Goal: Task Accomplishment & Management: Use online tool/utility

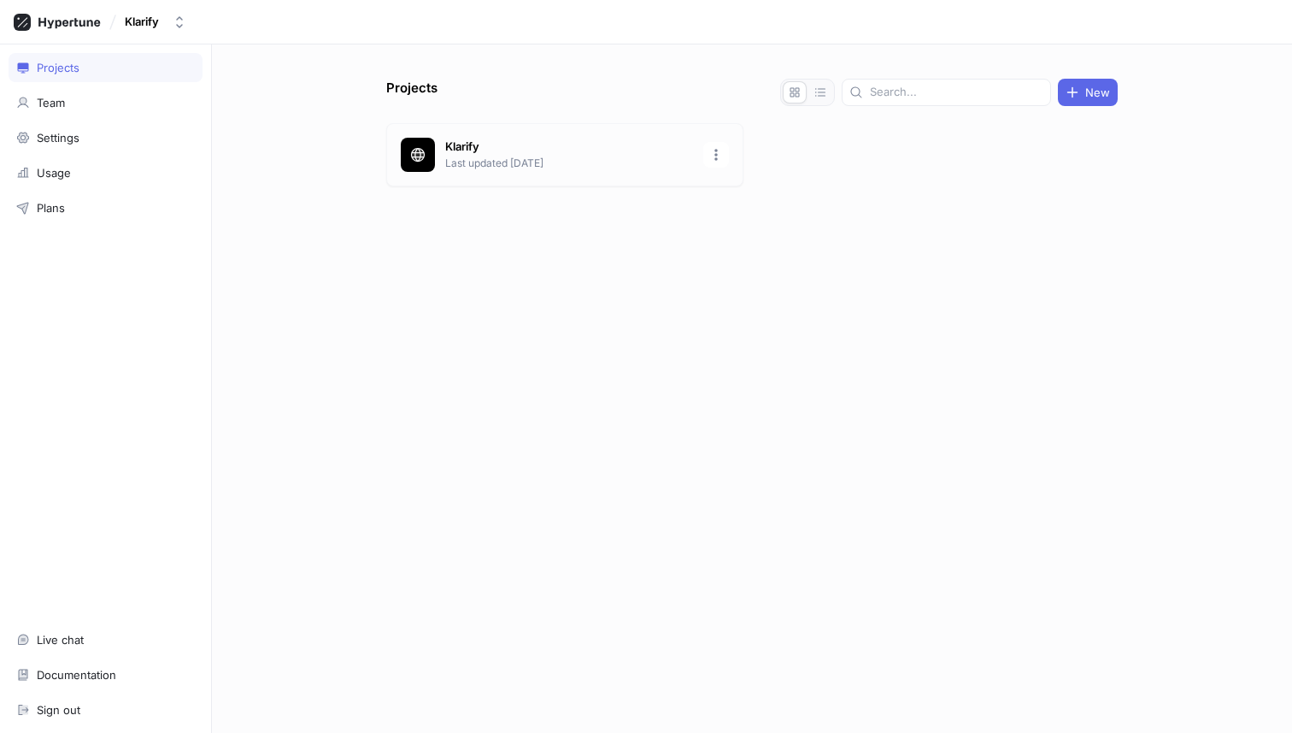
click at [546, 150] on p "Klarify" at bounding box center [569, 146] width 248 height 17
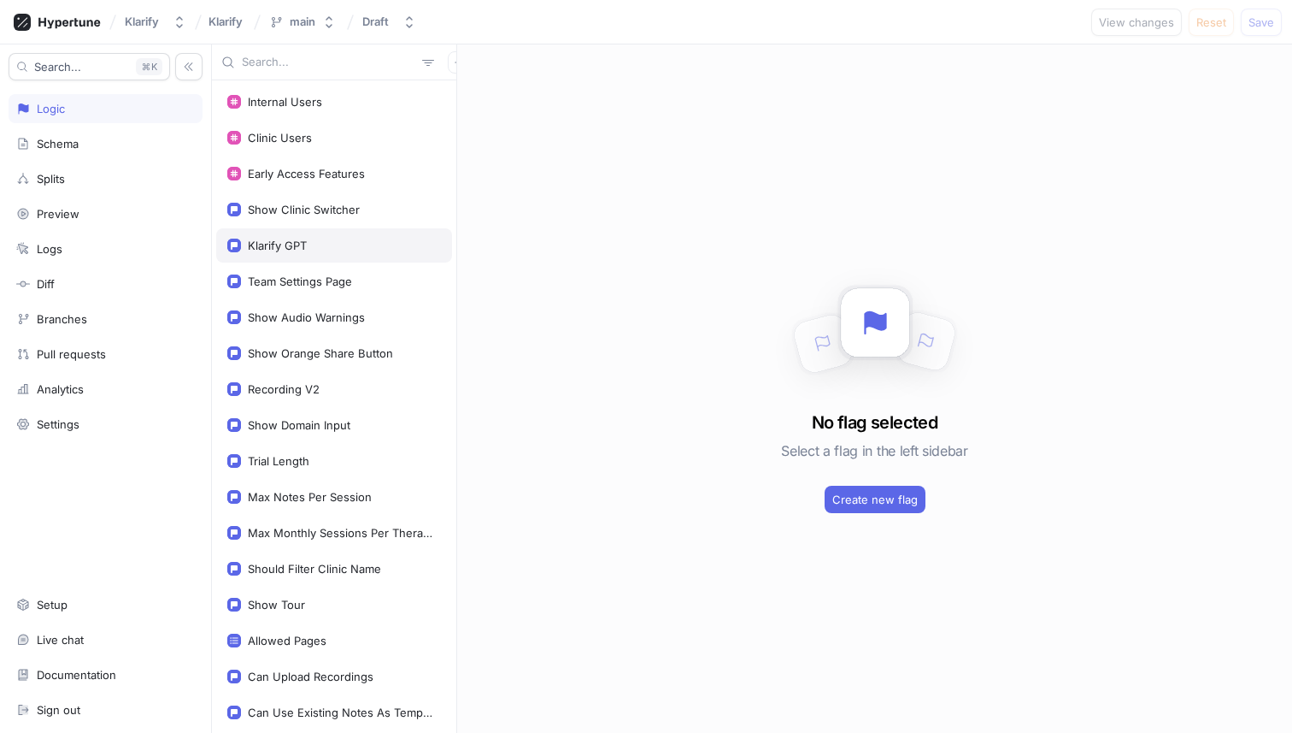
click at [295, 239] on div "Klarify GPT" at bounding box center [277, 245] width 59 height 14
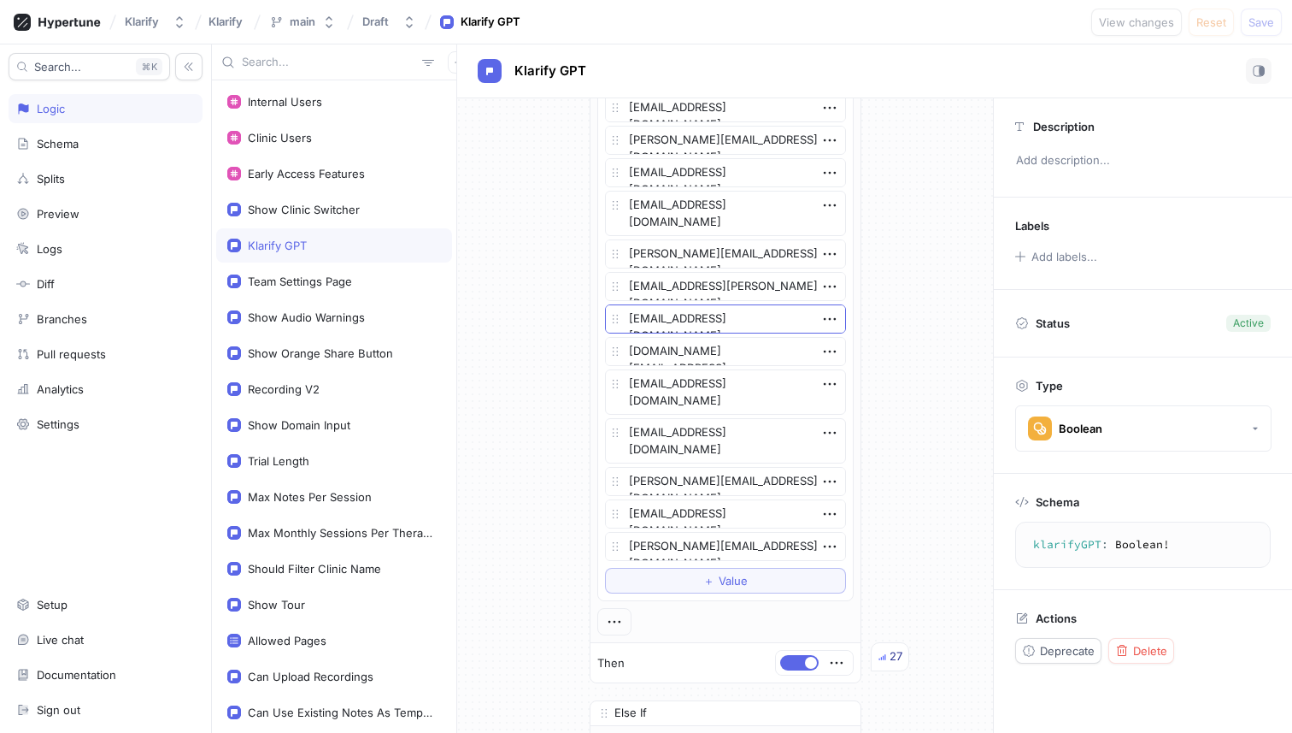
scroll to position [2648, 0]
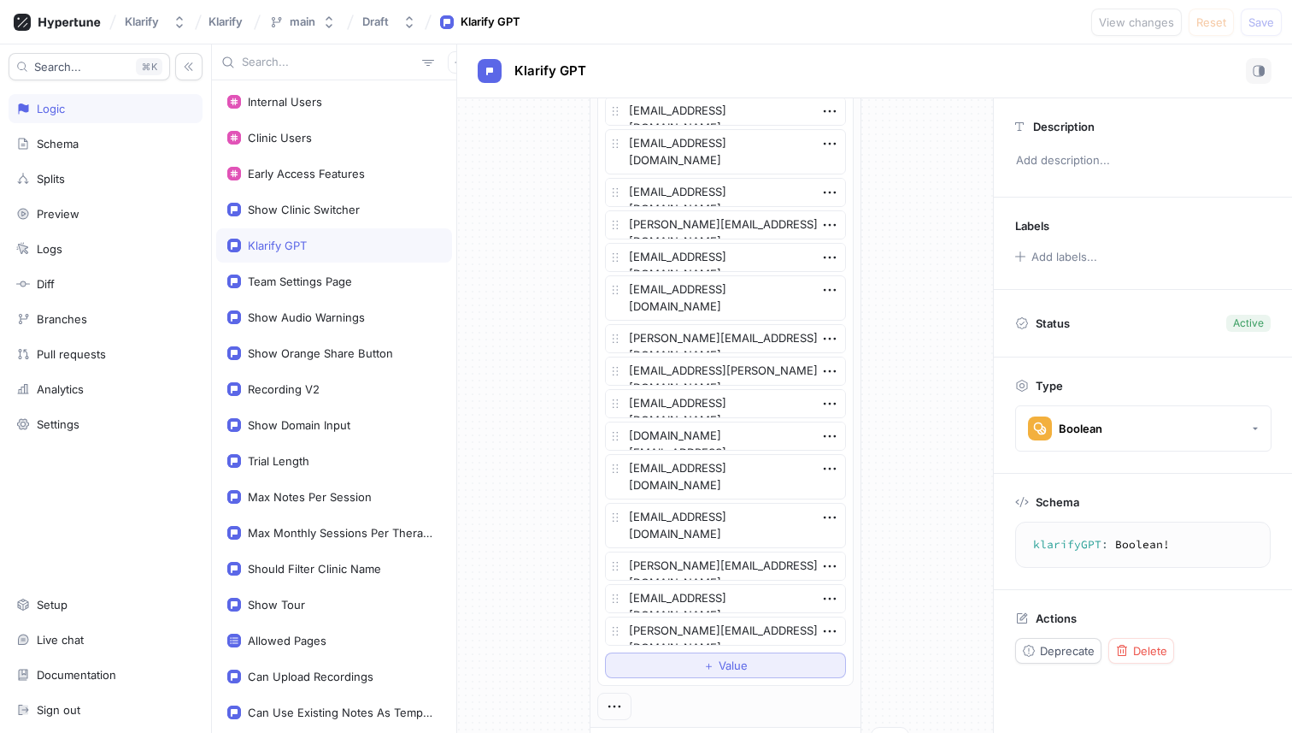
click at [703, 660] on span "＋" at bounding box center [708, 665] width 11 height 10
type textarea "x"
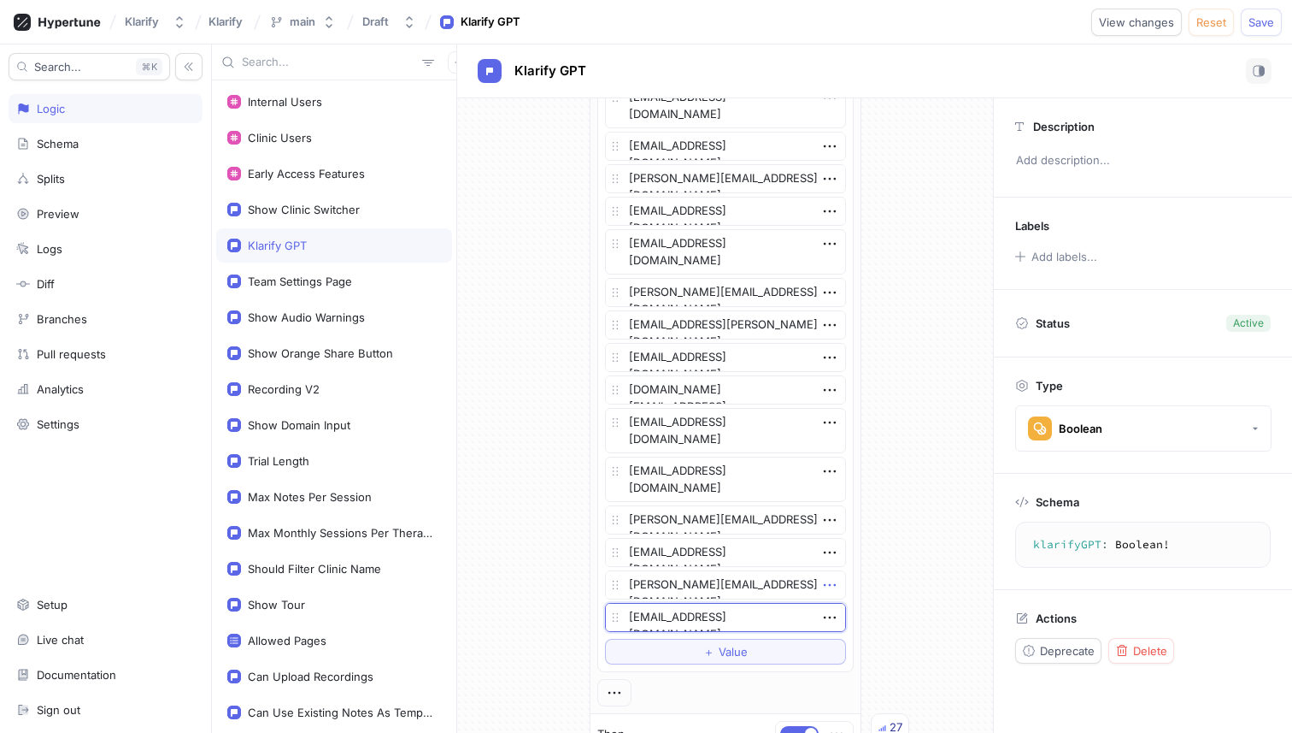
scroll to position [2796, 0]
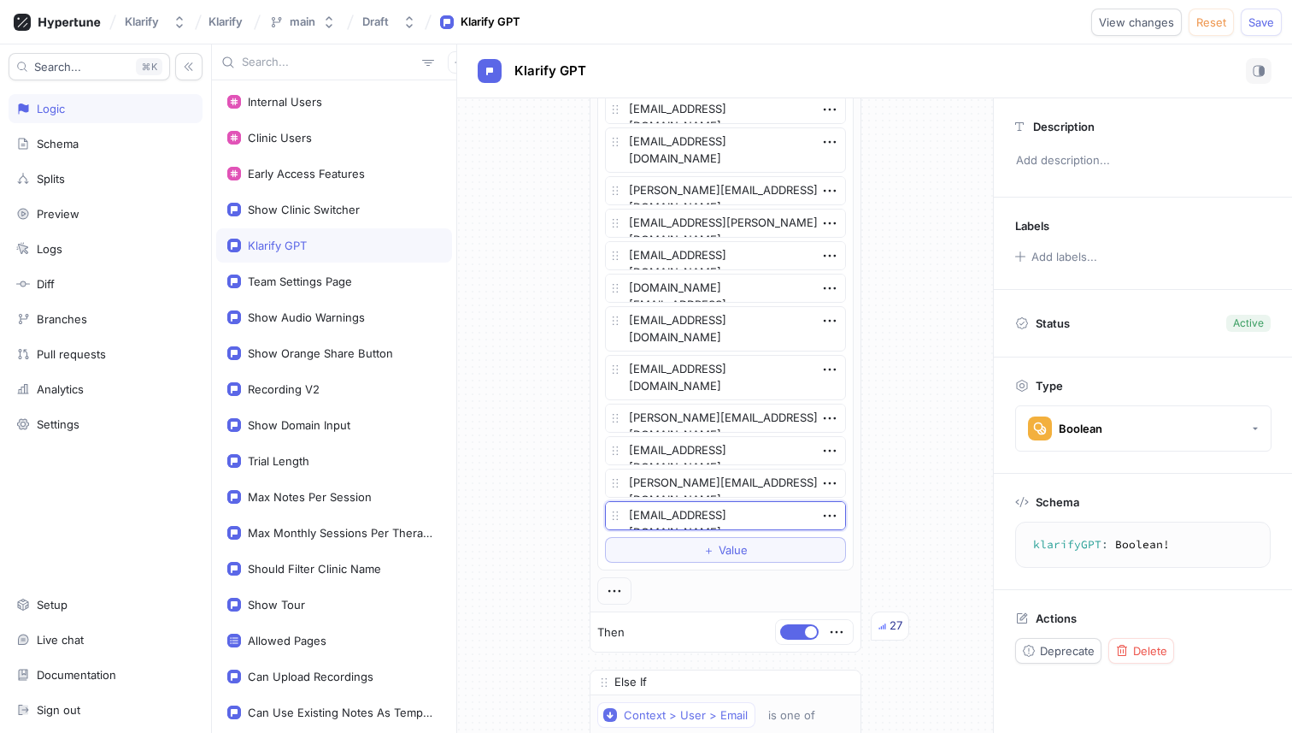
type textarea "[EMAIL_ADDRESS][DOMAIN_NAME]"
click at [663, 553] on button "＋ Value" at bounding box center [725, 550] width 241 height 26
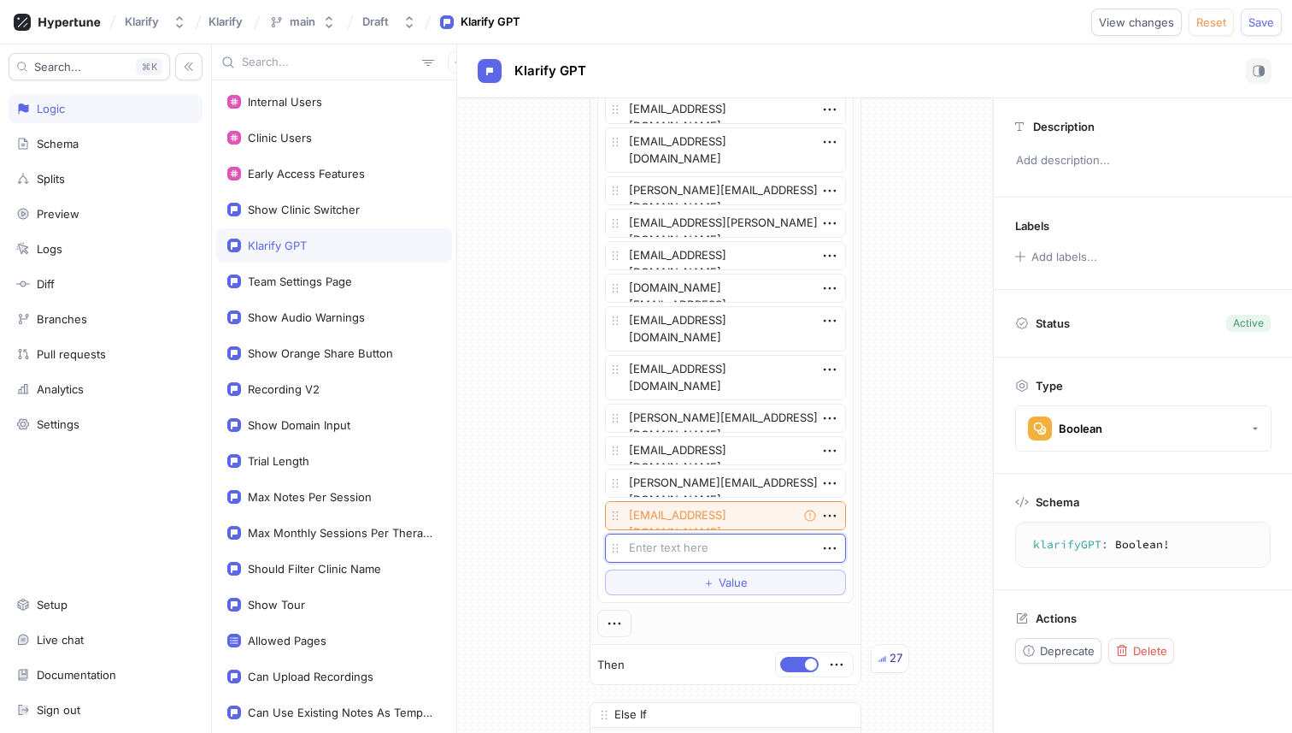
type textarea "x"
type textarea "[EMAIL_ADDRESS][DOMAIN_NAME]"
type textarea "x"
type textarea "[EMAIL_ADDRESS][DOMAIN_NAME]"
click at [789, 519] on textarea "[EMAIL_ADDRESS][DOMAIN_NAME]" at bounding box center [725, 515] width 241 height 29
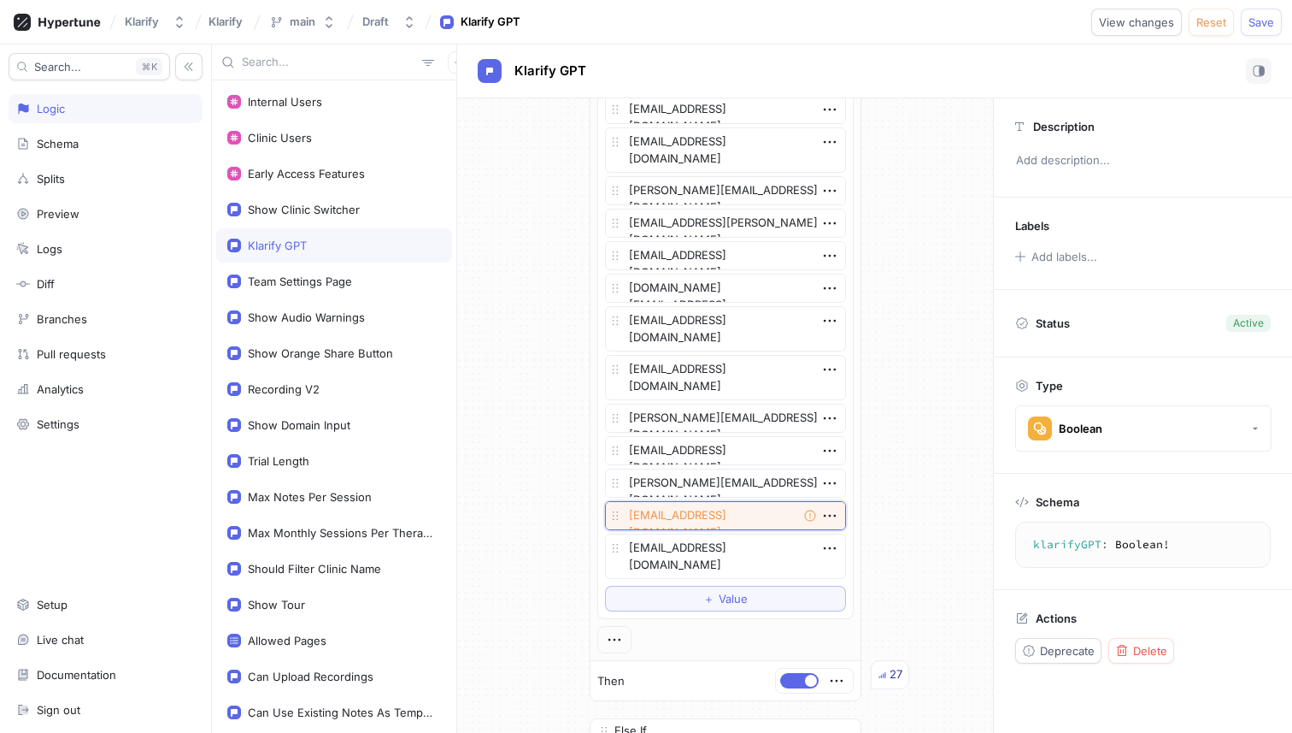
click at [627, 521] on textarea "[EMAIL_ADDRESS][DOMAIN_NAME]" at bounding box center [725, 515] width 241 height 29
type textarea "x"
type textarea "[EMAIL_ADDRESS][DOMAIN_NAME]"
click at [622, 550] on textarea "[EMAIL_ADDRESS][DOMAIN_NAME]" at bounding box center [725, 555] width 241 height 45
click at [688, 562] on textarea "[EMAIL_ADDRESS][DOMAIN_NAME]" at bounding box center [725, 555] width 241 height 45
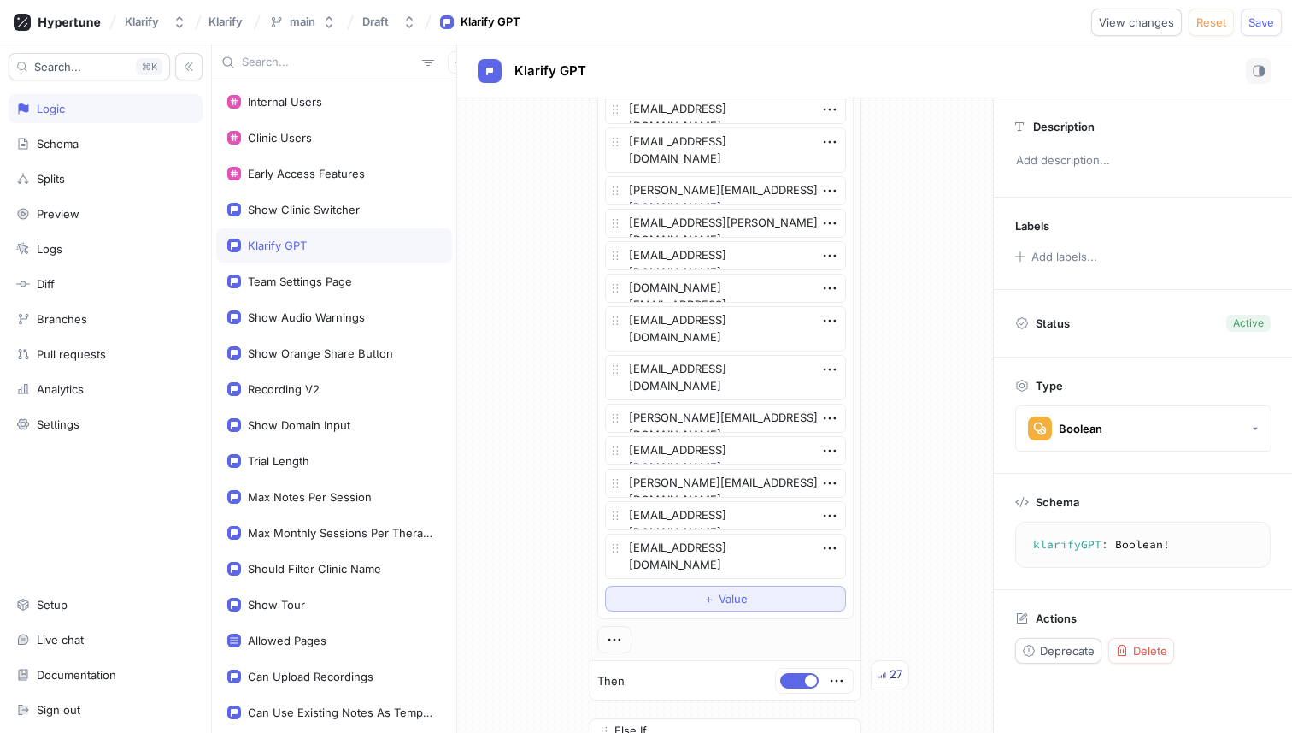
click at [719, 601] on span "Value" at bounding box center [733, 598] width 29 height 10
type textarea "x"
type textarea "[EMAIL_ADDRESS][DOMAIN_NAME]"
type textarea "x"
type textarea "[EMAIL_ADDRESS][DOMAIN_NAME]"
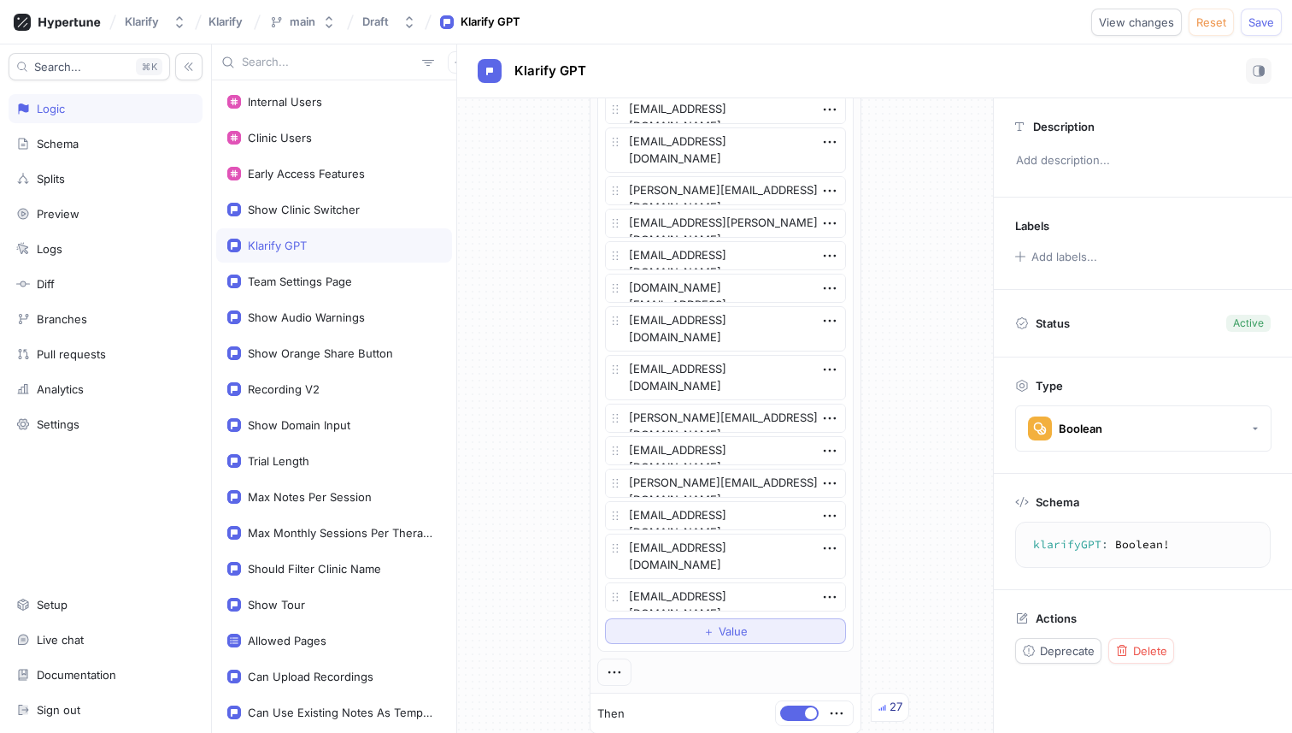
click at [739, 626] on span "Value" at bounding box center [733, 631] width 29 height 10
type textarea "x"
type textarea "[PERSON_NAME][EMAIL_ADDRESS][DOMAIN_NAME]"
click at [742, 662] on button "＋ Value" at bounding box center [725, 663] width 241 height 26
type textarea "x"
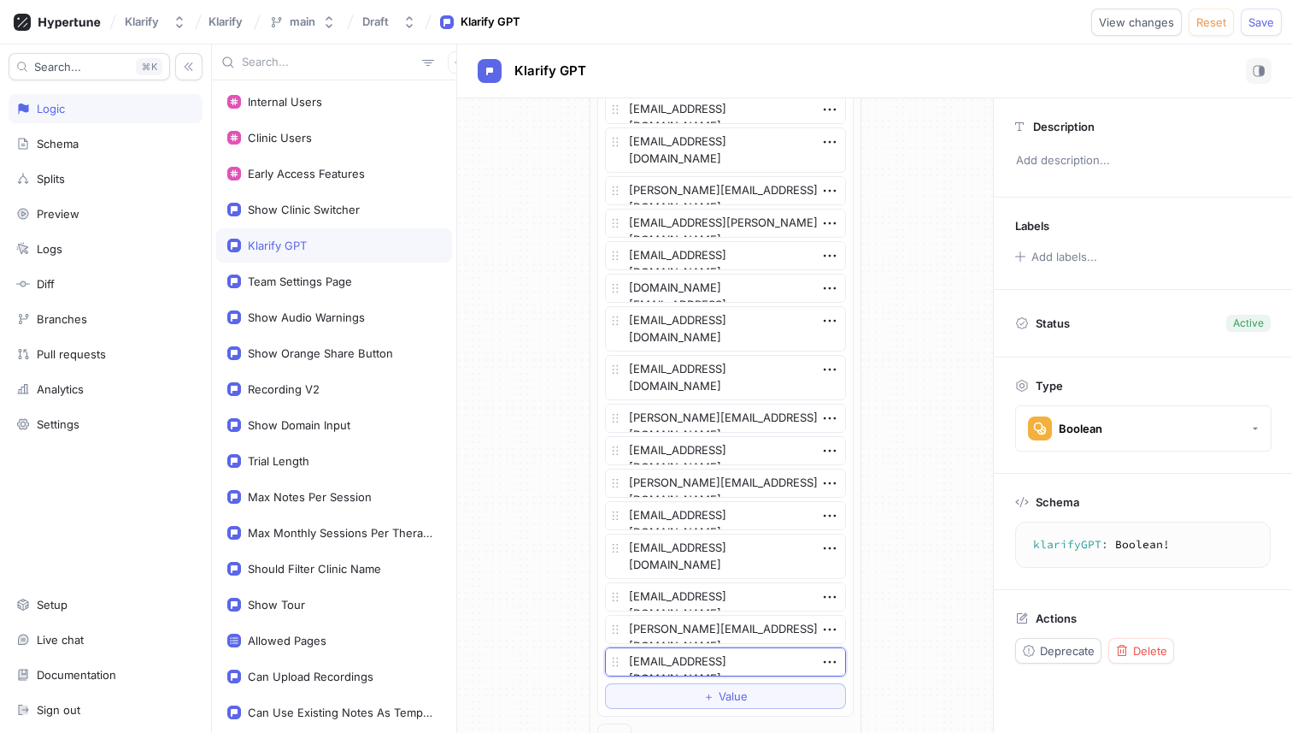
type textarea "[EMAIL_ADDRESS][DOMAIN_NAME]"
click at [728, 693] on span "Value" at bounding box center [733, 696] width 29 height 10
type textarea "x"
type textarea "[EMAIL_ADDRESS][DOMAIN_NAME]"
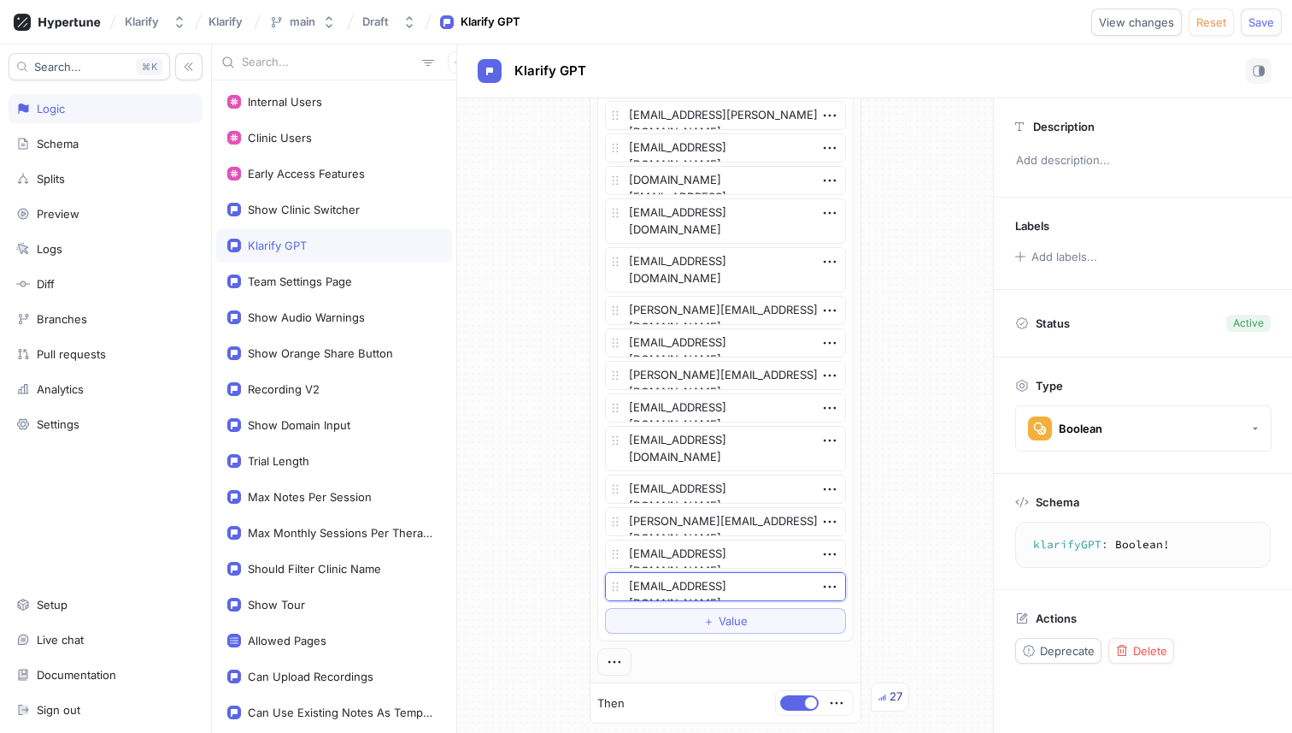
scroll to position [3127, 0]
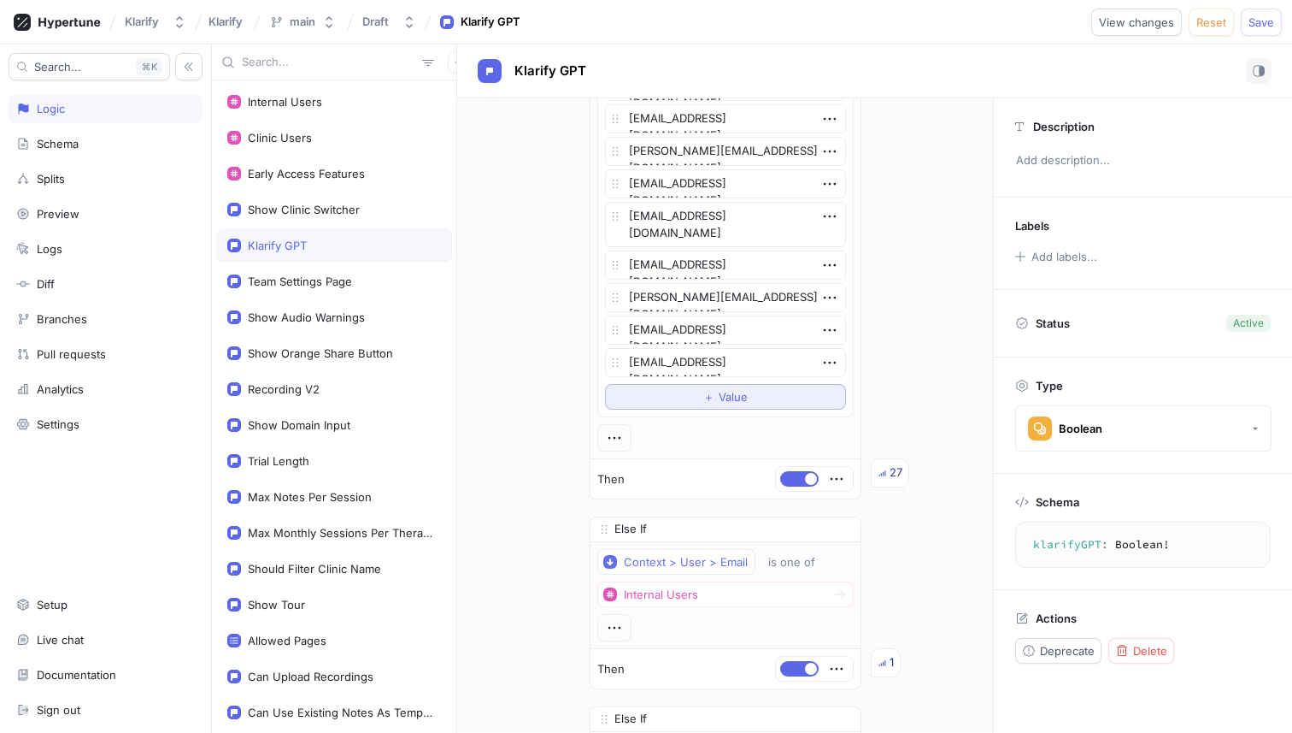
click at [723, 399] on span "Value" at bounding box center [733, 396] width 29 height 10
type textarea "x"
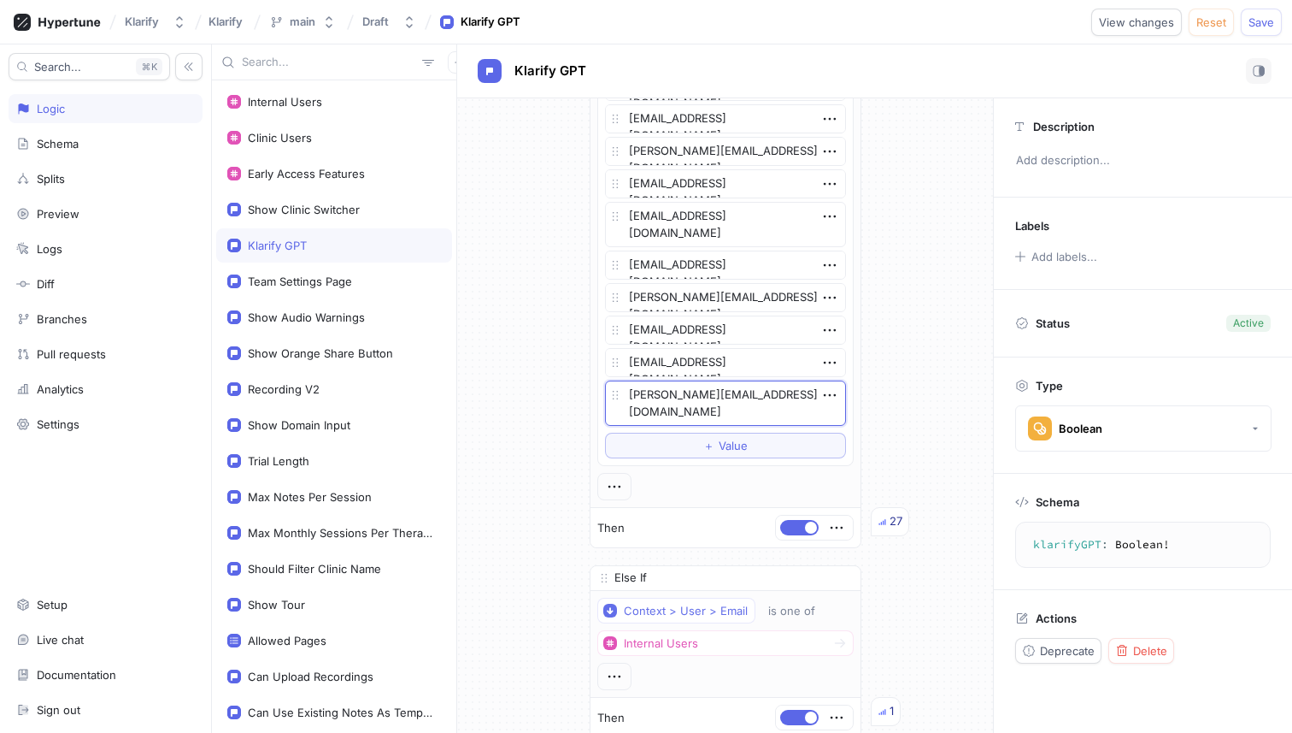
type textarea "[PERSON_NAME][EMAIL_ADDRESS][DOMAIN_NAME]"
click at [1272, 21] on span "Save" at bounding box center [1262, 22] width 26 height 10
click at [698, 453] on button "＋ Value" at bounding box center [725, 445] width 241 height 26
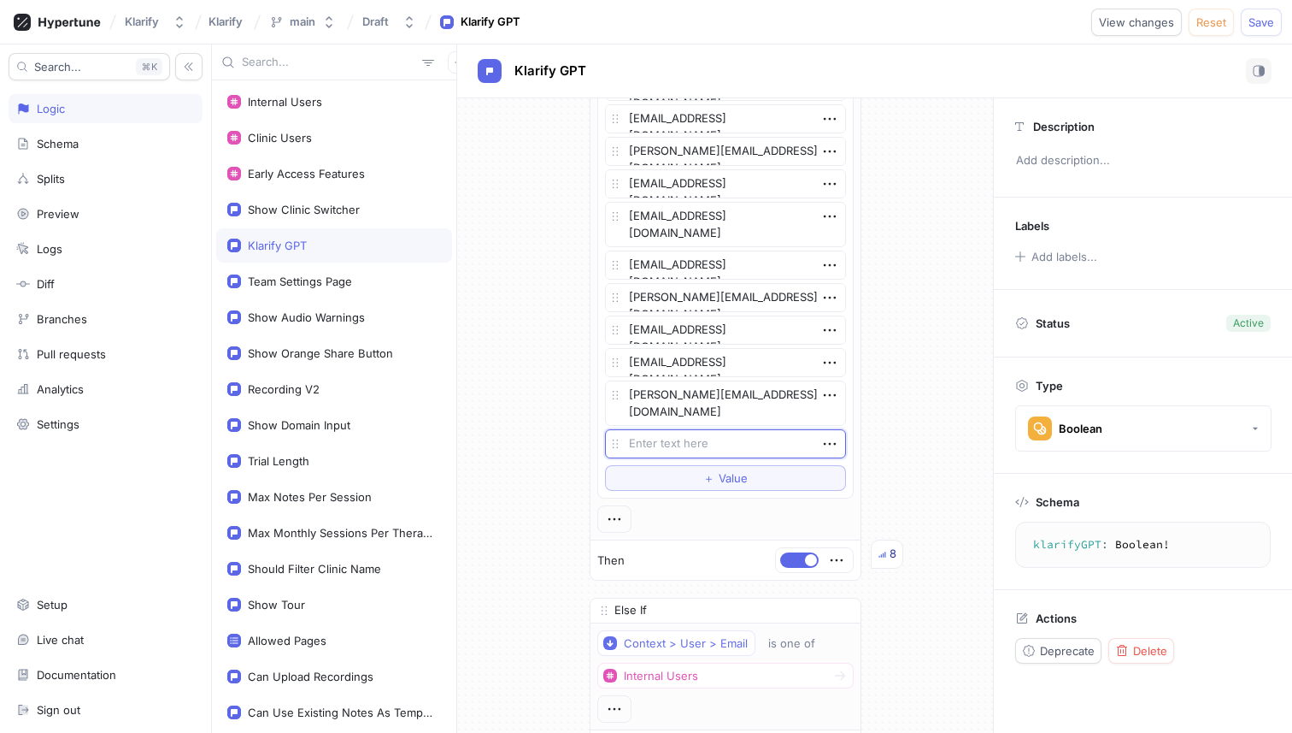
type textarea "x"
type textarea "[EMAIL_ADDRESS][DOMAIN_NAME]"
click at [726, 473] on span "Value" at bounding box center [733, 478] width 29 height 10
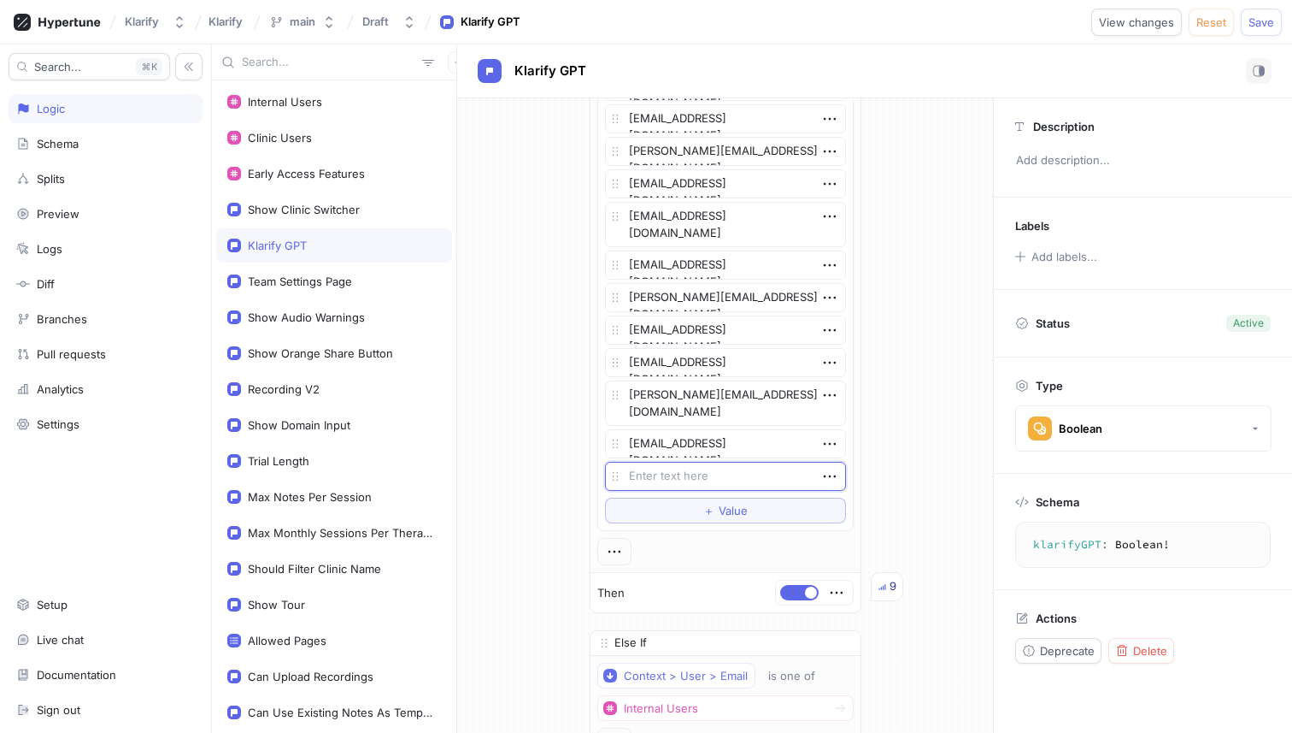
type textarea "x"
type textarea "[EMAIL_ADDRESS][DOMAIN_NAME]"
click at [1249, 20] on span "Save" at bounding box center [1262, 22] width 26 height 10
type textarea "x"
